Goal: Task Accomplishment & Management: Complete application form

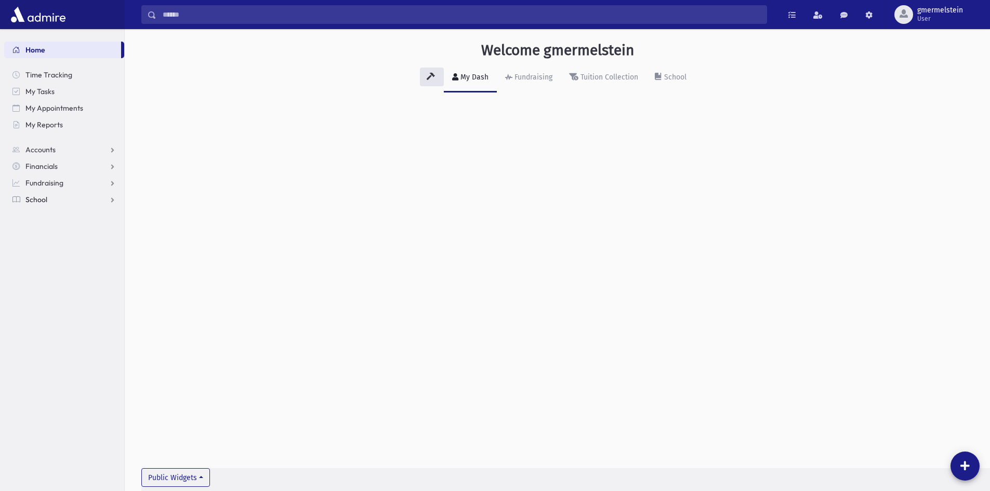
click at [36, 195] on span "School" at bounding box center [36, 199] width 22 height 9
click at [36, 230] on span "Attendance" at bounding box center [50, 232] width 38 height 9
click at [75, 246] on link "Entry" at bounding box center [64, 249] width 120 height 17
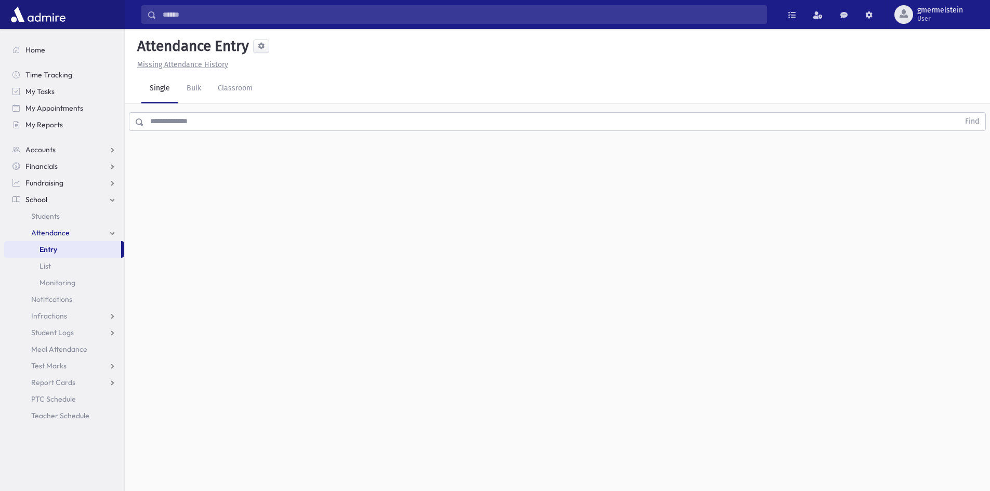
click at [164, 121] on input "text" at bounding box center [552, 121] width 816 height 19
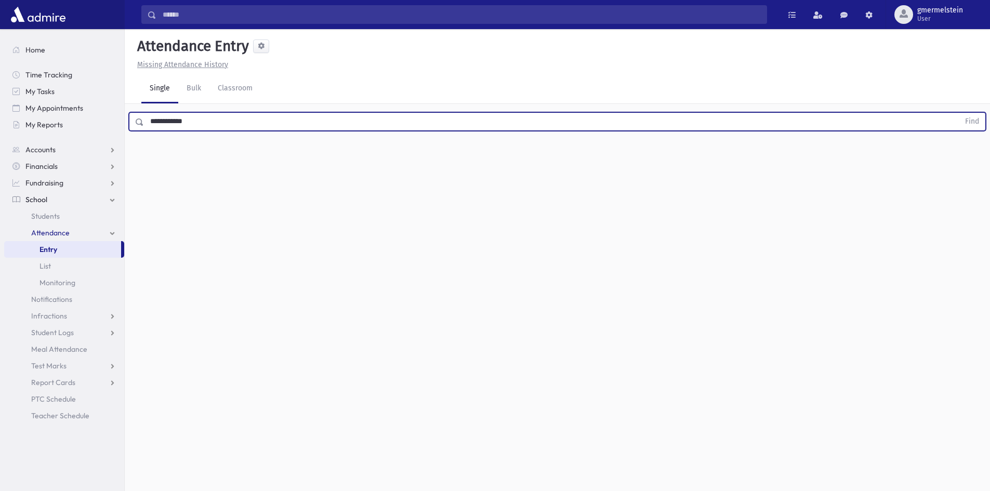
type input "**********"
click at [959, 113] on button "Find" at bounding box center [972, 122] width 27 height 18
click at [251, 189] on div "Horowicz, Moshe Yaakov Horowicz, Moshe Yaakov" at bounding box center [207, 184] width 130 height 11
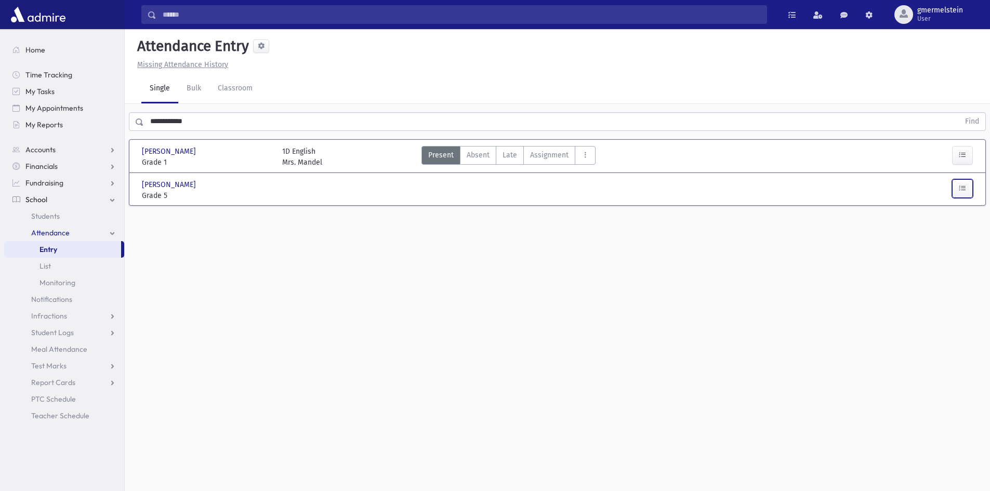
click at [971, 190] on button "button" at bounding box center [962, 188] width 21 height 19
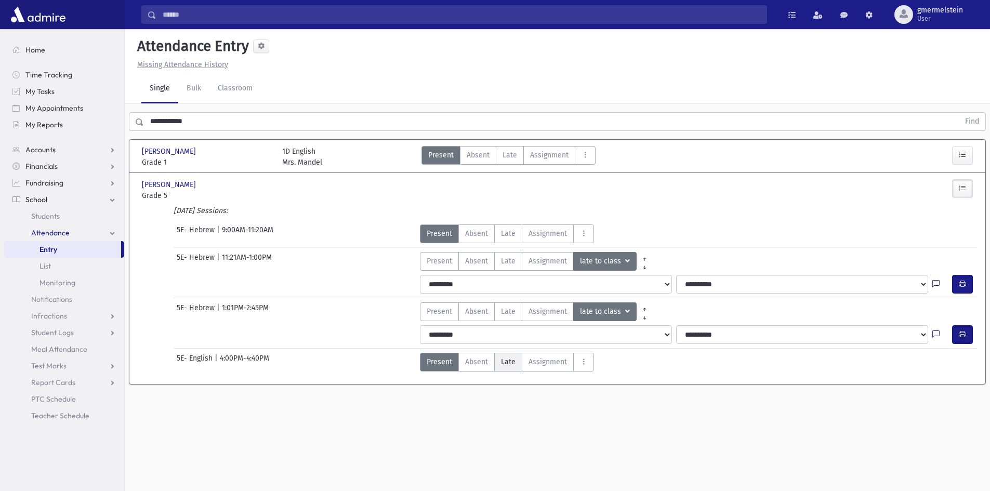
click at [514, 360] on span "Late" at bounding box center [508, 362] width 15 height 11
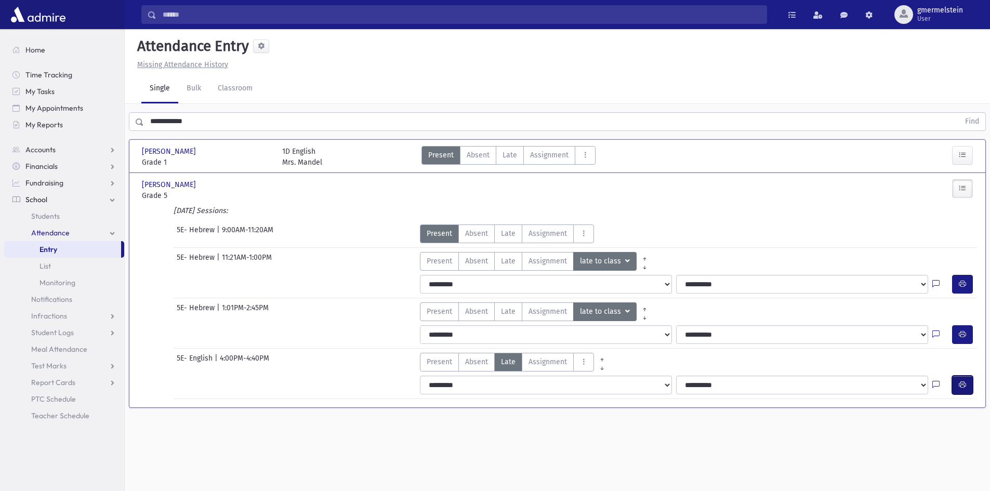
click at [965, 387] on icon "button" at bounding box center [962, 385] width 7 height 9
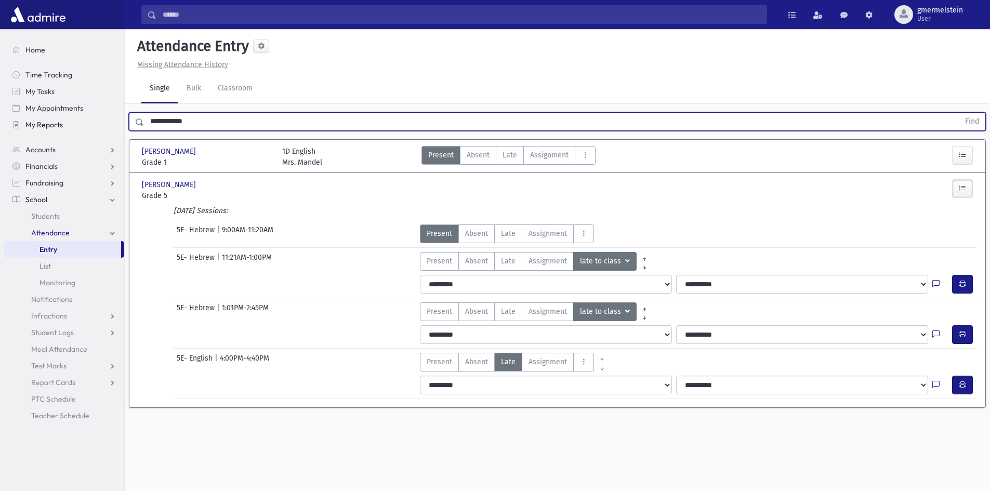
drag, startPoint x: 224, startPoint y: 127, endPoint x: 82, endPoint y: 128, distance: 141.9
click at [82, 128] on div "Search Results All Accounts" at bounding box center [495, 257] width 990 height 515
type input "****"
click at [959, 113] on button "Find" at bounding box center [972, 122] width 27 height 18
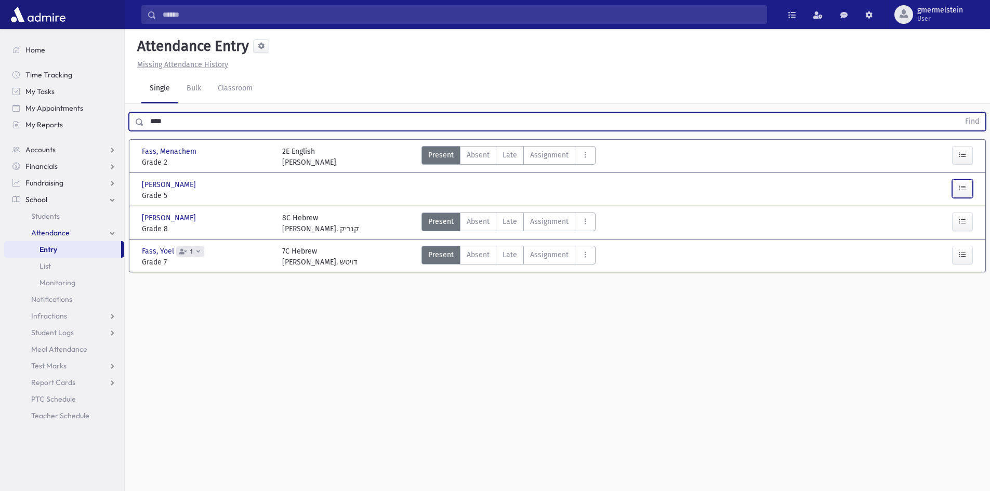
click at [967, 187] on button "button" at bounding box center [962, 188] width 21 height 19
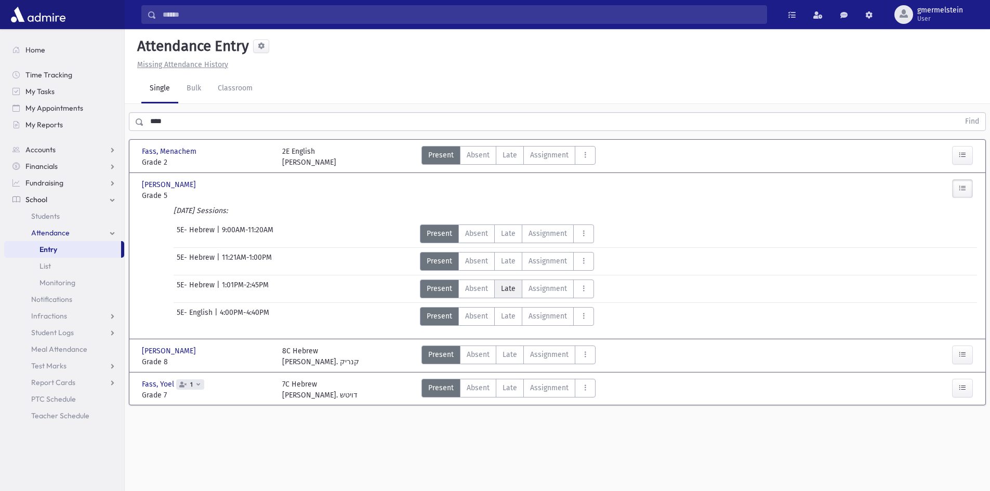
click at [509, 294] on label "Late Late" at bounding box center [508, 289] width 28 height 19
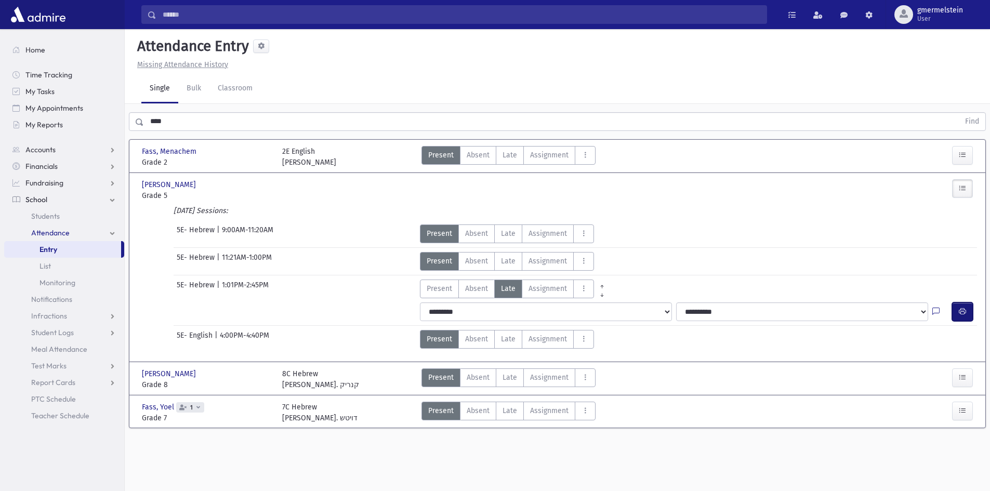
click at [968, 315] on button "button" at bounding box center [962, 312] width 21 height 19
